Goal: Information Seeking & Learning: Compare options

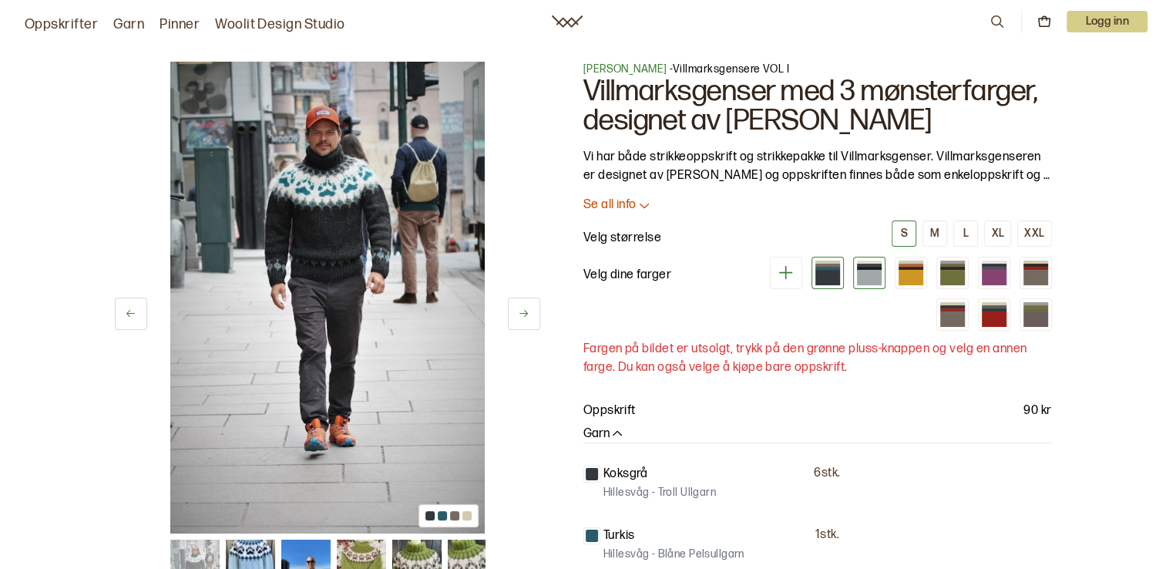
click at [868, 267] on div at bounding box center [869, 268] width 25 height 3
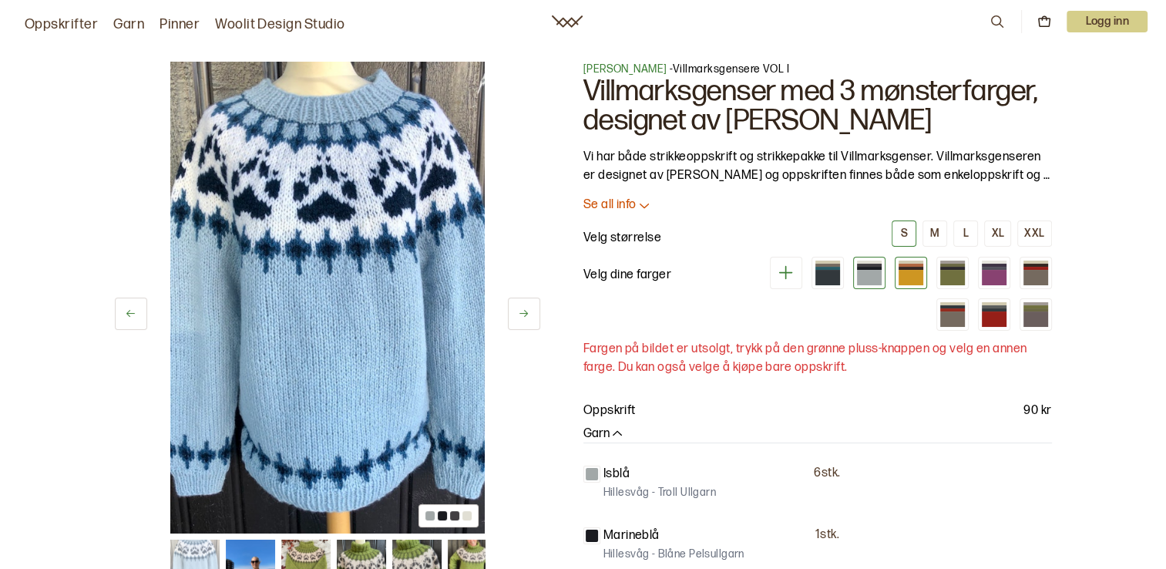
click at [911, 282] on div at bounding box center [911, 277] width 25 height 15
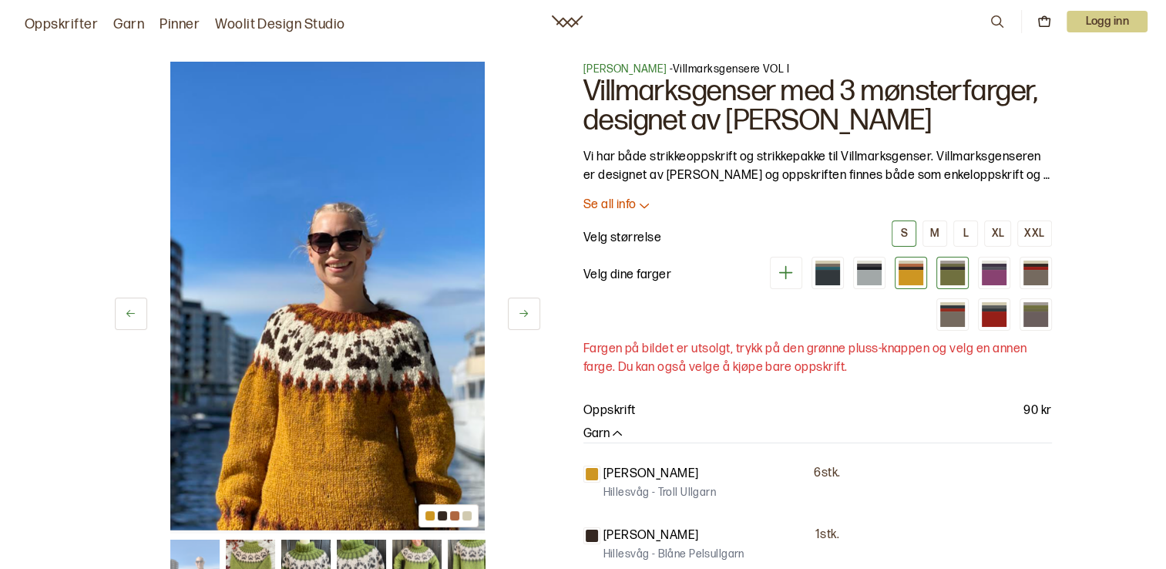
click at [954, 267] on div at bounding box center [952, 268] width 25 height 3
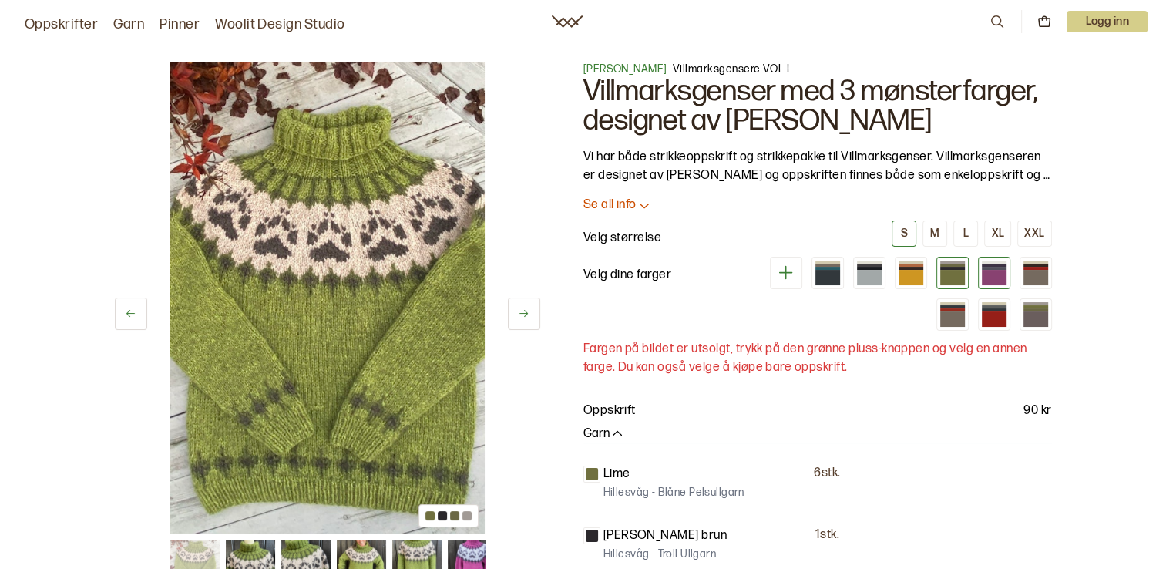
click at [989, 267] on div at bounding box center [994, 268] width 25 height 3
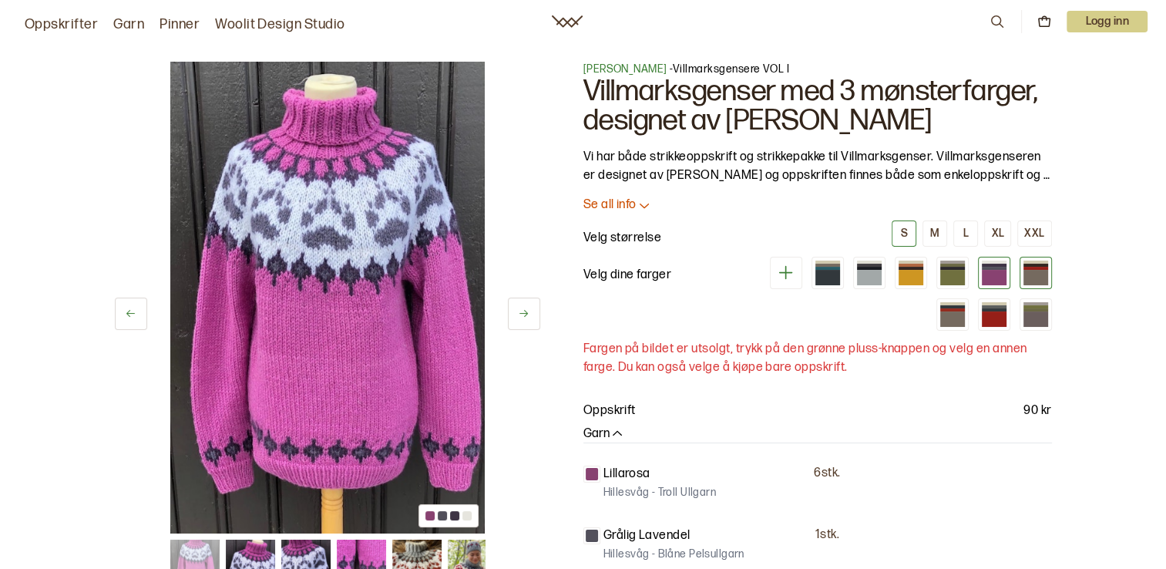
click at [1032, 273] on div at bounding box center [1036, 277] width 25 height 15
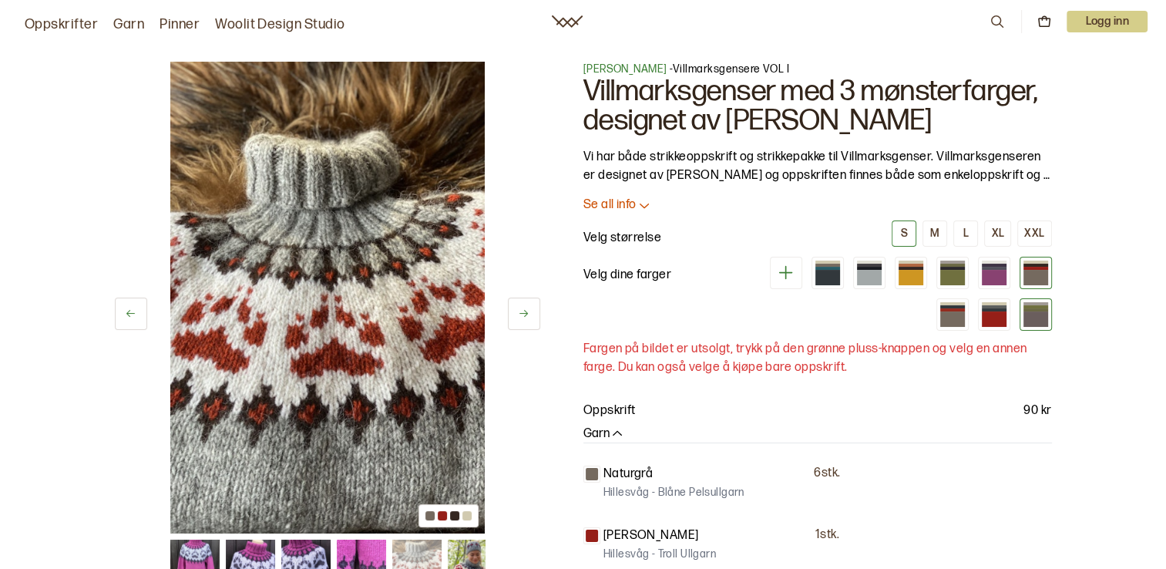
click at [1036, 322] on div at bounding box center [1036, 318] width 25 height 15
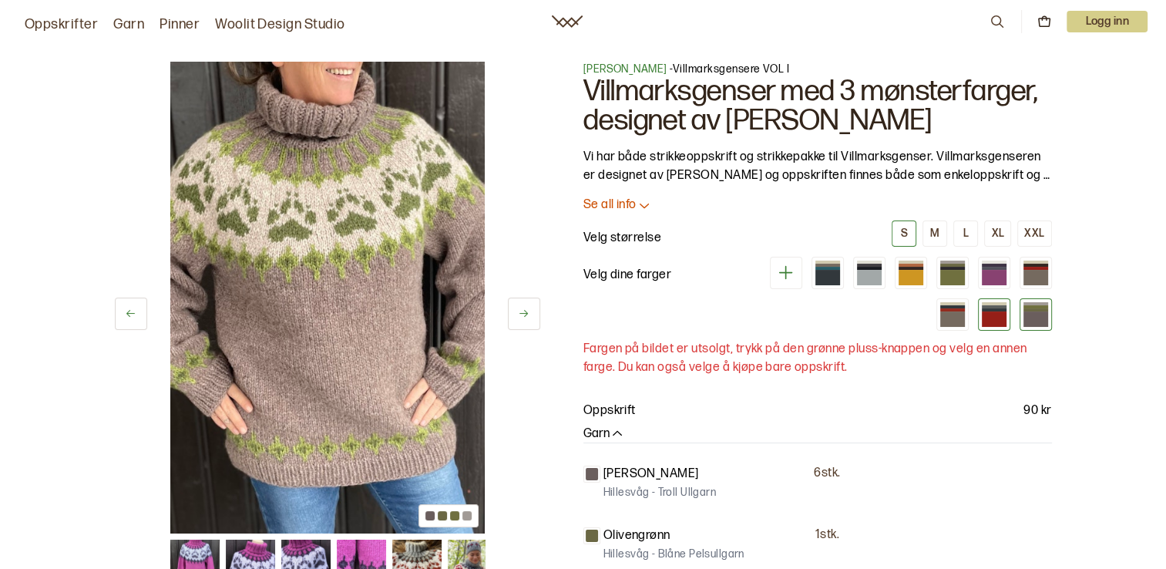
click at [996, 313] on div at bounding box center [994, 318] width 25 height 15
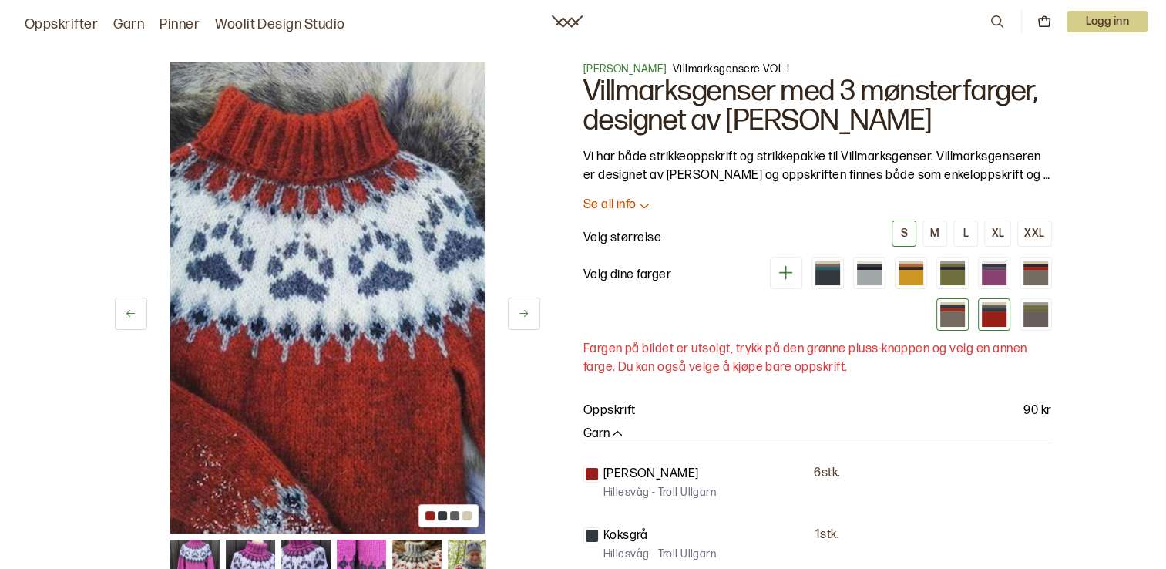
click at [962, 317] on div at bounding box center [952, 318] width 25 height 15
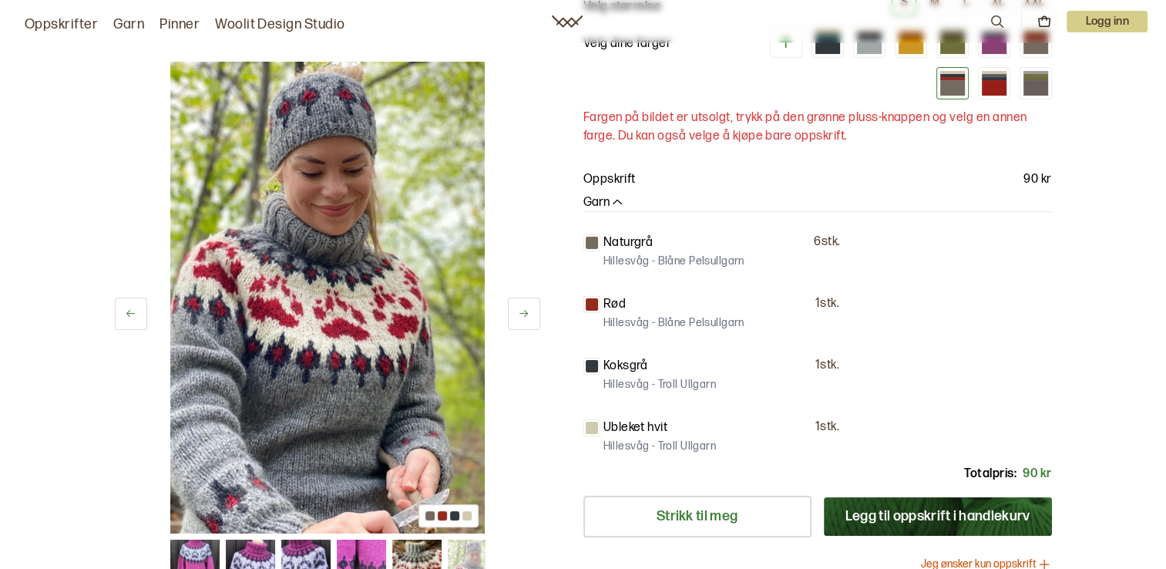
scroll to position [154, 0]
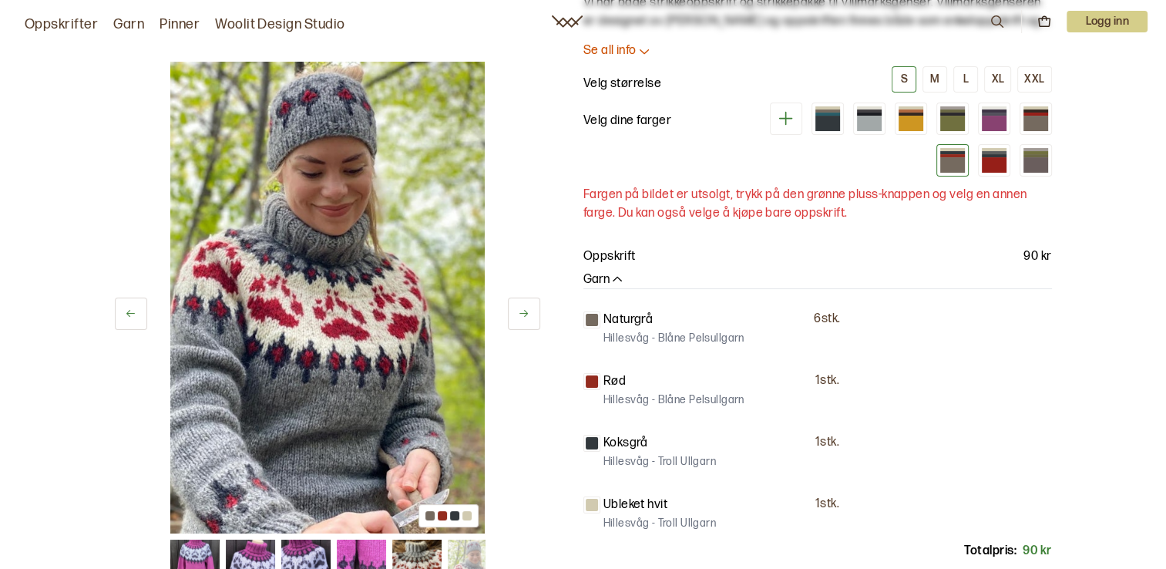
drag, startPoint x: 381, startPoint y: 260, endPoint x: 746, endPoint y: 109, distance: 395.4
click at [746, 109] on div "Velg dine farger" at bounding box center [818, 140] width 469 height 74
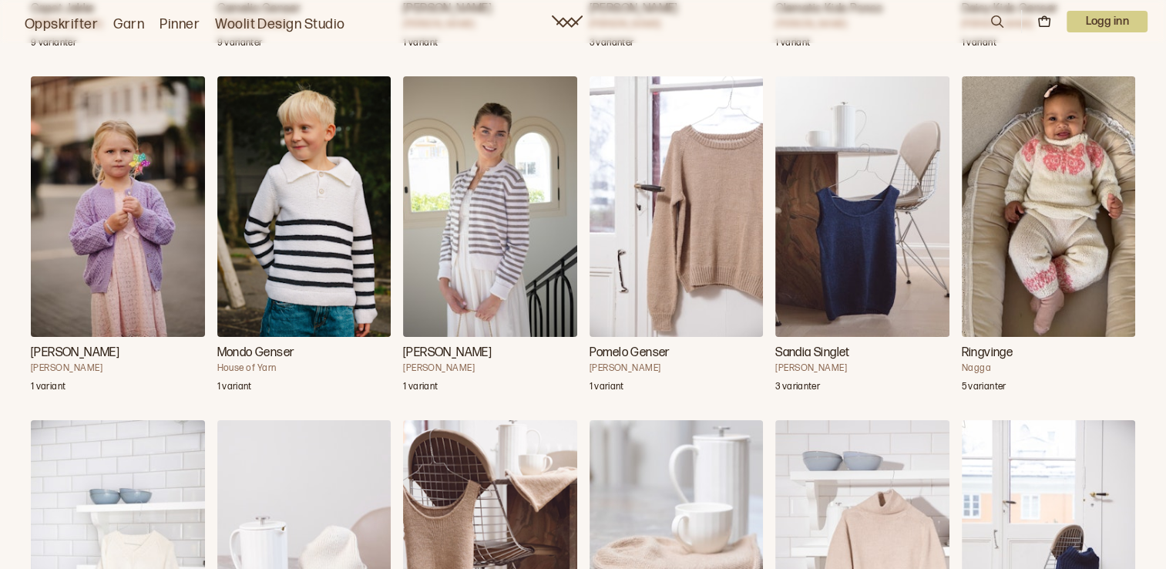
scroll to position [10407, 0]
